Goal: Information Seeking & Learning: Learn about a topic

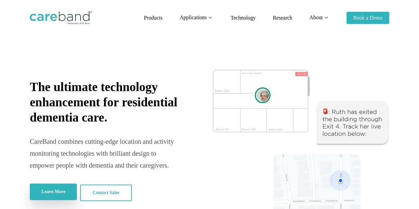
click at [66, 192] on link "Learn More" at bounding box center [53, 191] width 47 height 17
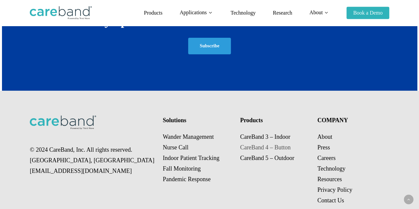
scroll to position [1070, 0]
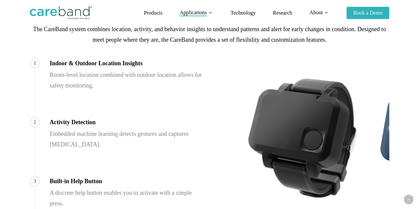
scroll to position [350, 0]
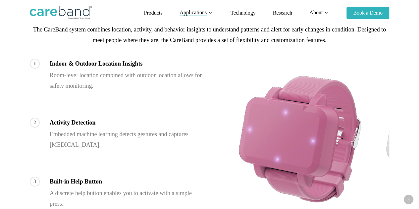
click at [176, 118] on div "Activity Detection Embedded machine learning detects gestures and captures acti…" at bounding box center [126, 134] width 153 height 32
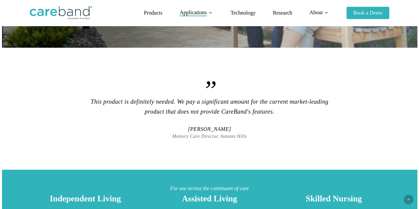
scroll to position [119, 0]
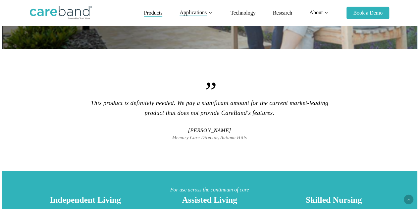
click at [145, 10] on span "Products" at bounding box center [153, 13] width 19 height 6
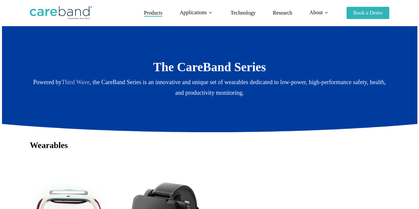
scroll to position [17, 0]
